Goal: Task Accomplishment & Management: Complete application form

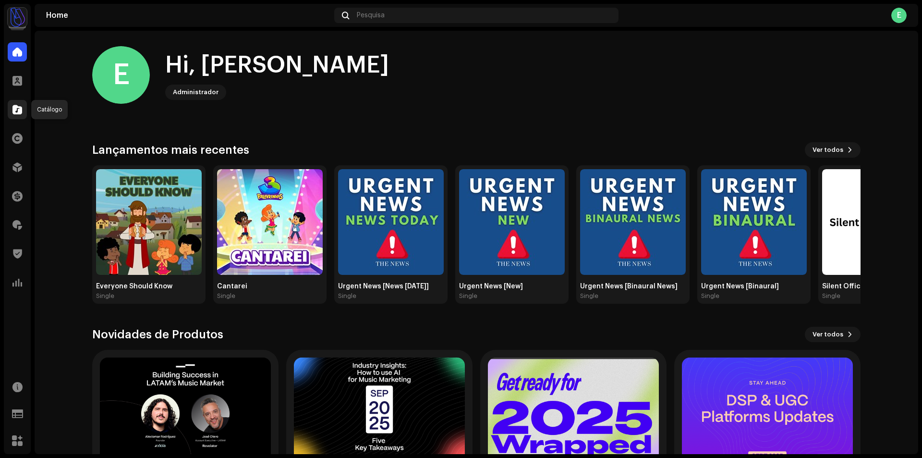
click at [17, 110] on span at bounding box center [17, 110] width 10 height 8
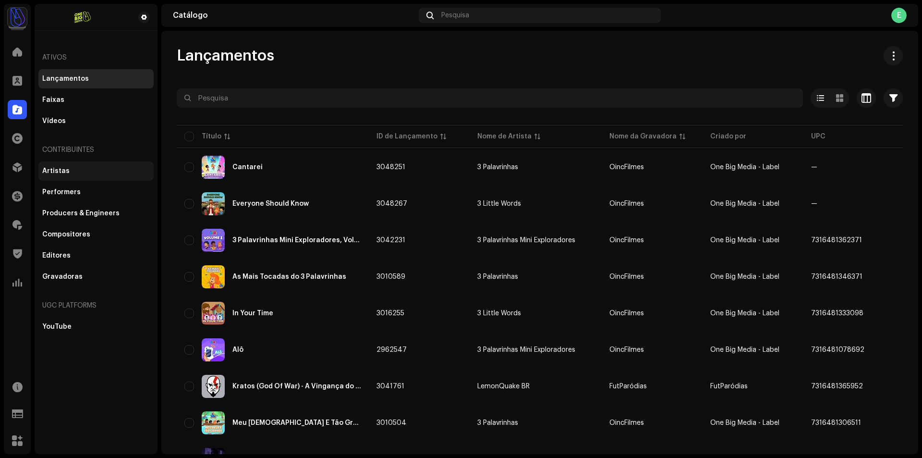
click at [60, 171] on div "Artistas" at bounding box center [55, 171] width 27 height 8
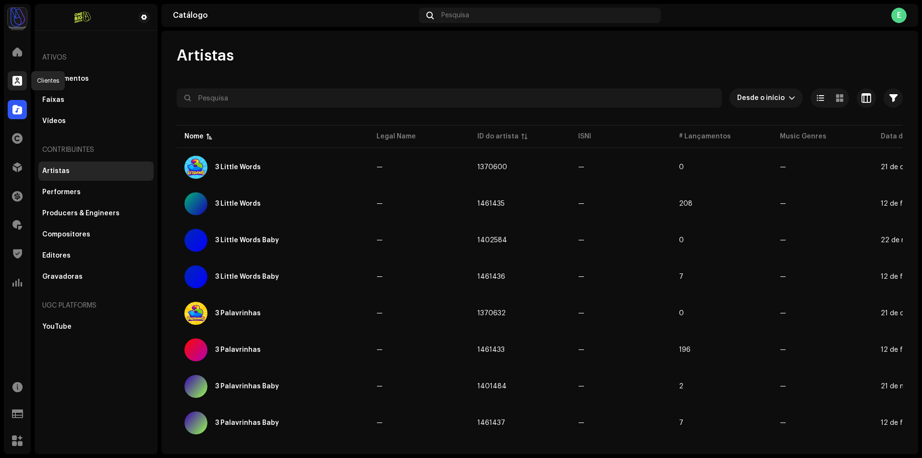
click at [20, 77] on span at bounding box center [17, 81] width 10 height 8
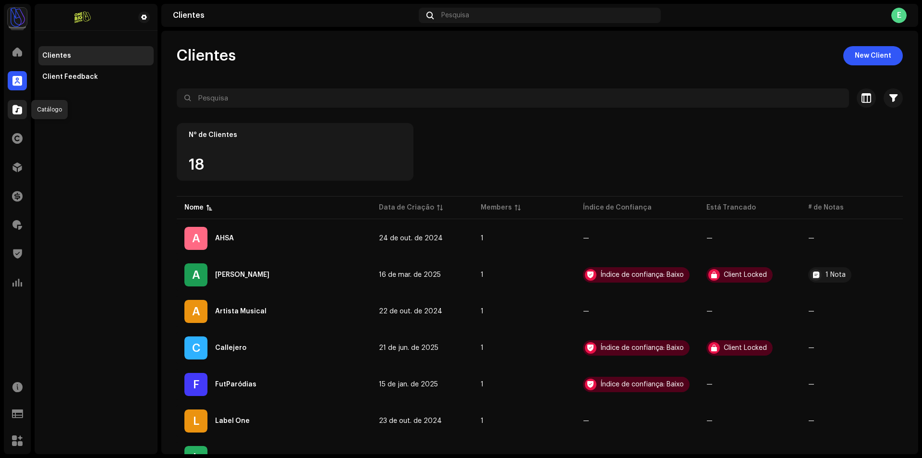
click at [18, 116] on div at bounding box center [17, 109] width 19 height 19
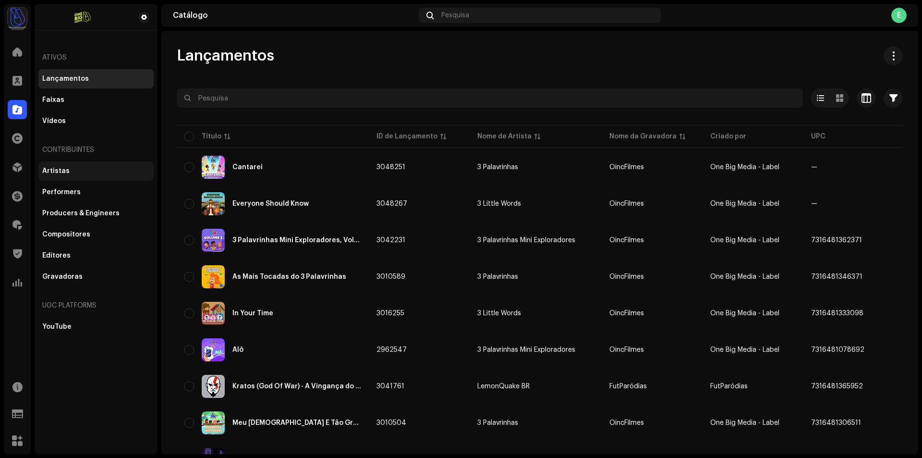
click at [54, 173] on div "Artistas" at bounding box center [55, 171] width 27 height 8
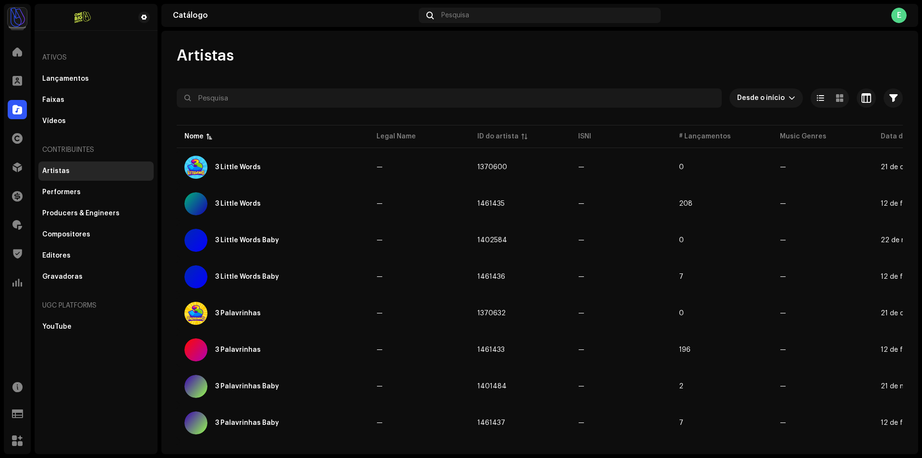
click at [20, 15] on img at bounding box center [17, 17] width 19 height 19
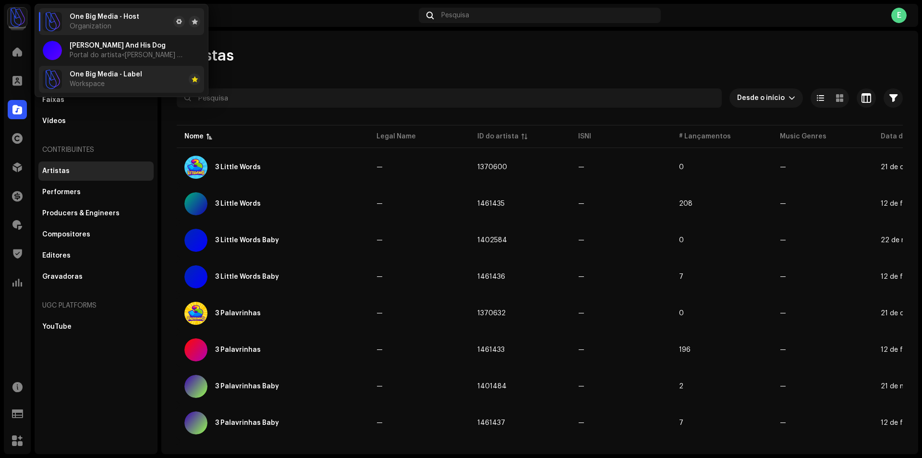
click at [86, 80] on span "Workspace" at bounding box center [87, 84] width 35 height 8
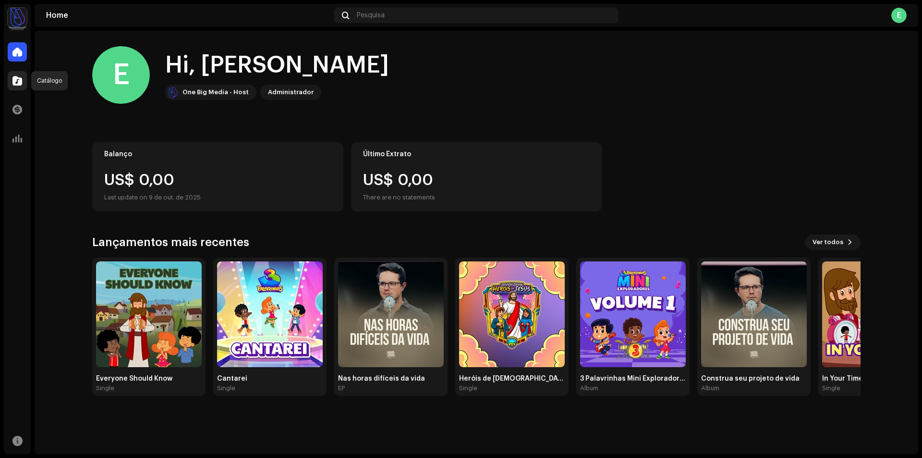
click at [23, 84] on div at bounding box center [17, 80] width 19 height 19
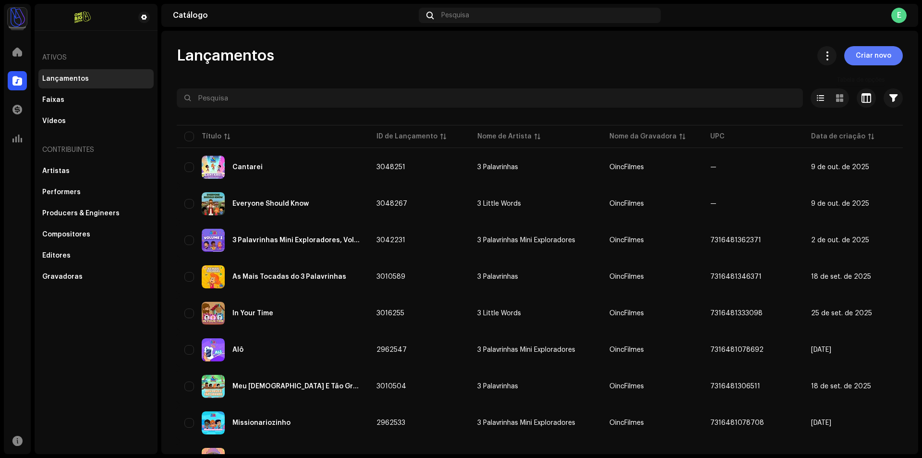
click at [870, 61] on span "Criar novo" at bounding box center [874, 55] width 36 height 19
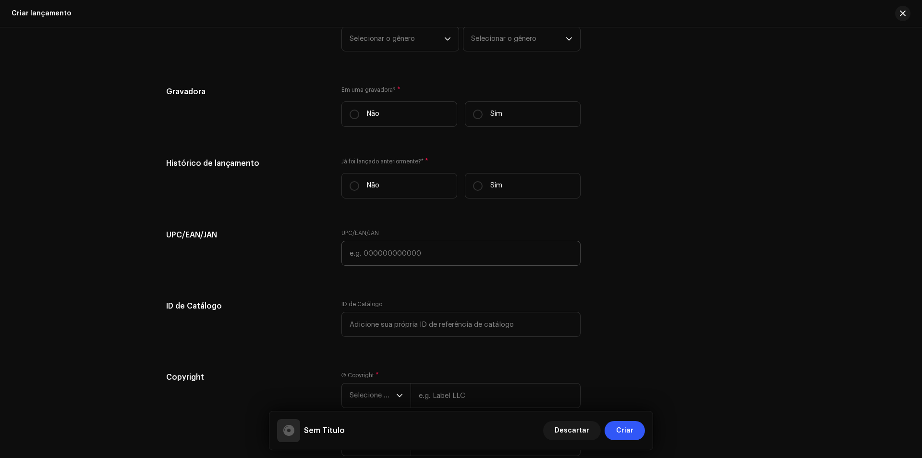
scroll to position [1185, 0]
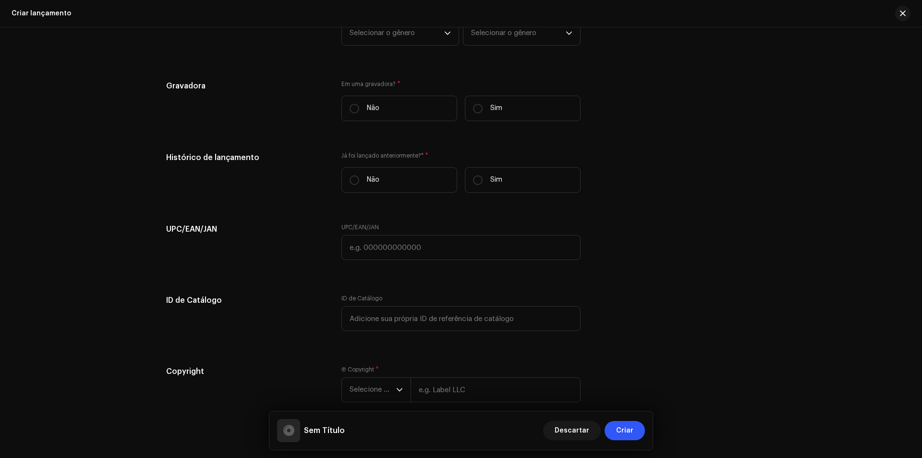
click at [477, 180] on input "Sim" at bounding box center [478, 180] width 10 height 10
radio input "true"
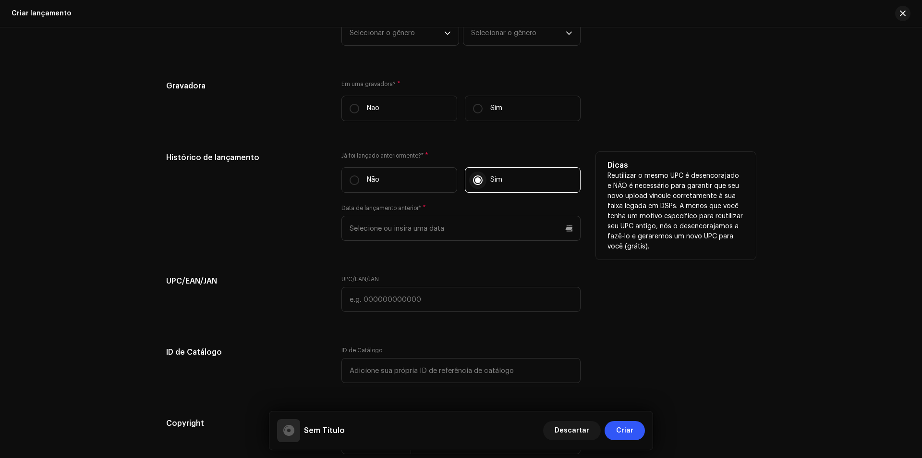
click at [477, 180] on input "Sim" at bounding box center [478, 180] width 10 height 10
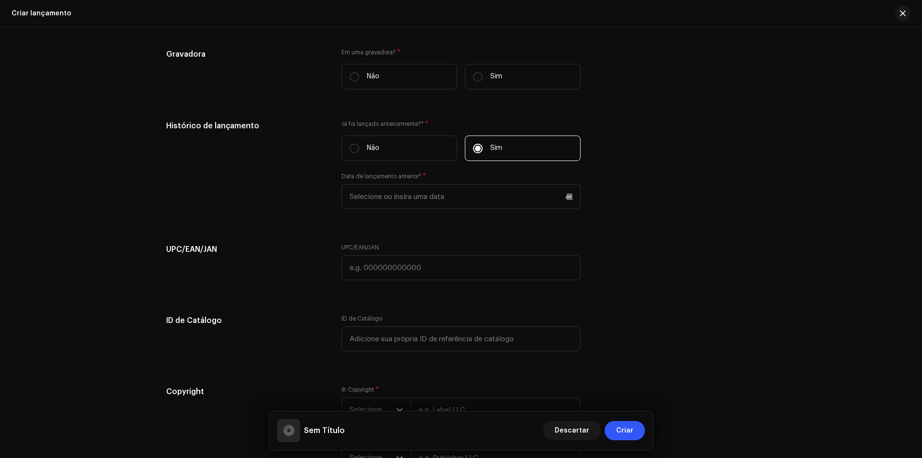
scroll to position [1233, 0]
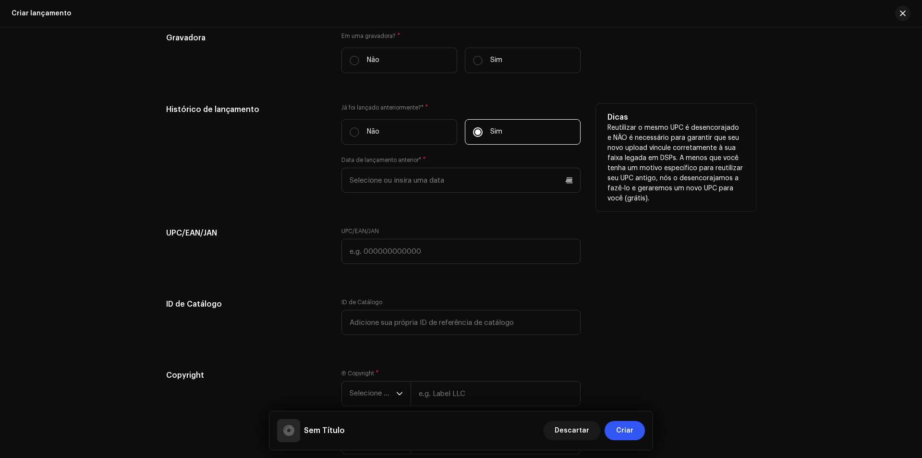
click at [248, 108] on h5 "Histórico de lançamento" at bounding box center [246, 110] width 160 height 12
copy h5 "Histórico de lançamento"
